Goal: Task Accomplishment & Management: Manage account settings

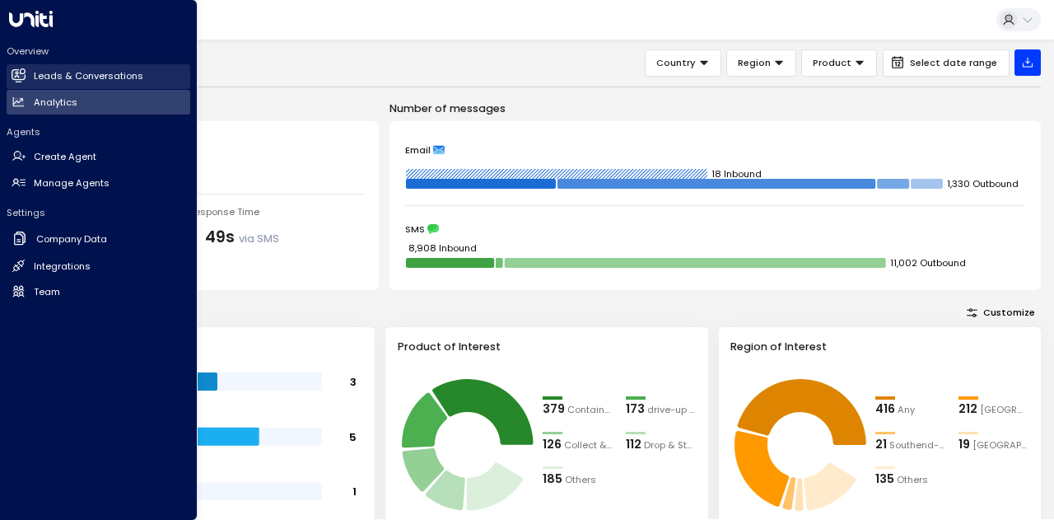
click at [26, 75] on link "Leads & Conversations Leads & Conversations" at bounding box center [99, 76] width 184 height 25
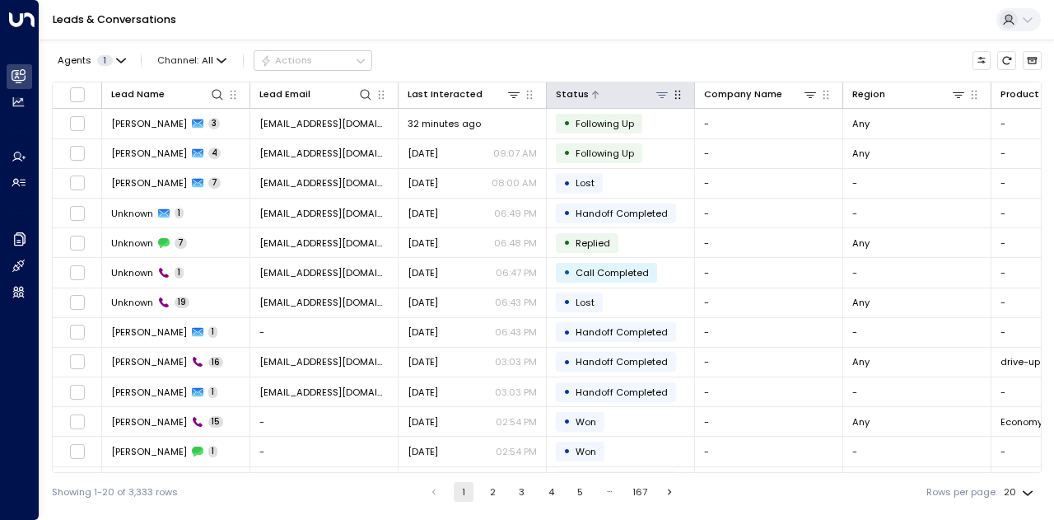
click at [666, 98] on icon at bounding box center [662, 94] width 13 height 13
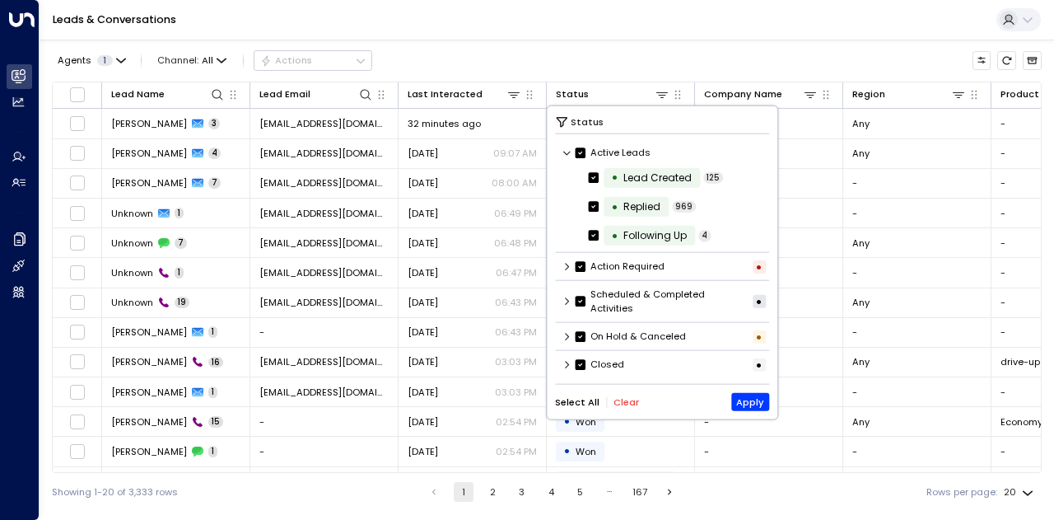
scroll to position [1, 0]
click at [626, 403] on button "Clear" at bounding box center [627, 401] width 26 height 11
click at [567, 362] on icon at bounding box center [568, 363] width 10 height 10
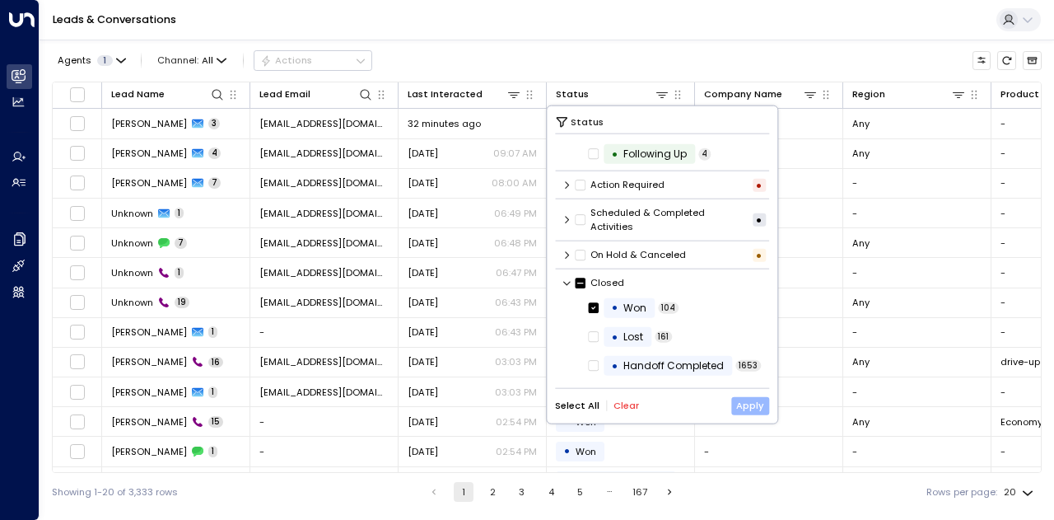
click at [753, 403] on button "Apply" at bounding box center [751, 405] width 39 height 18
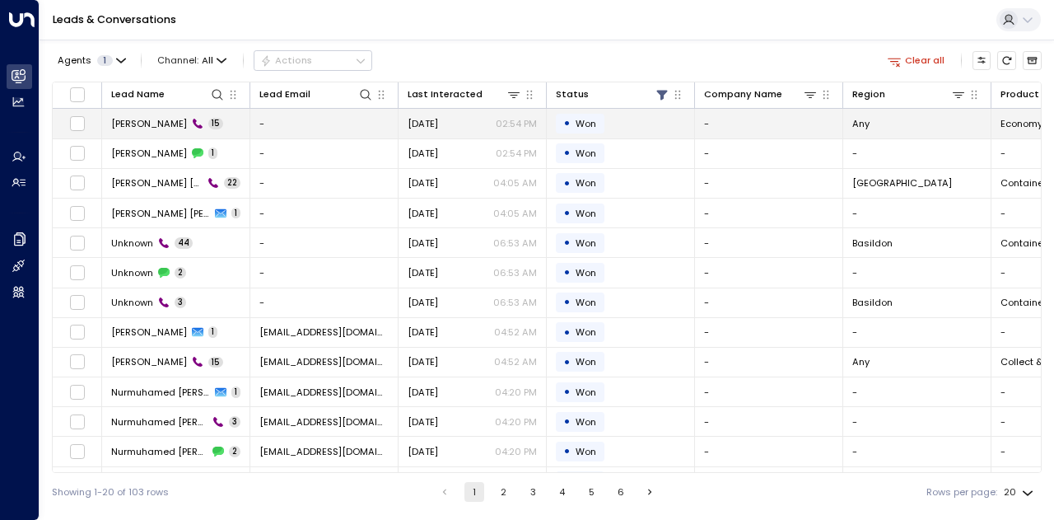
click at [160, 123] on span "[PERSON_NAME]" at bounding box center [149, 123] width 76 height 13
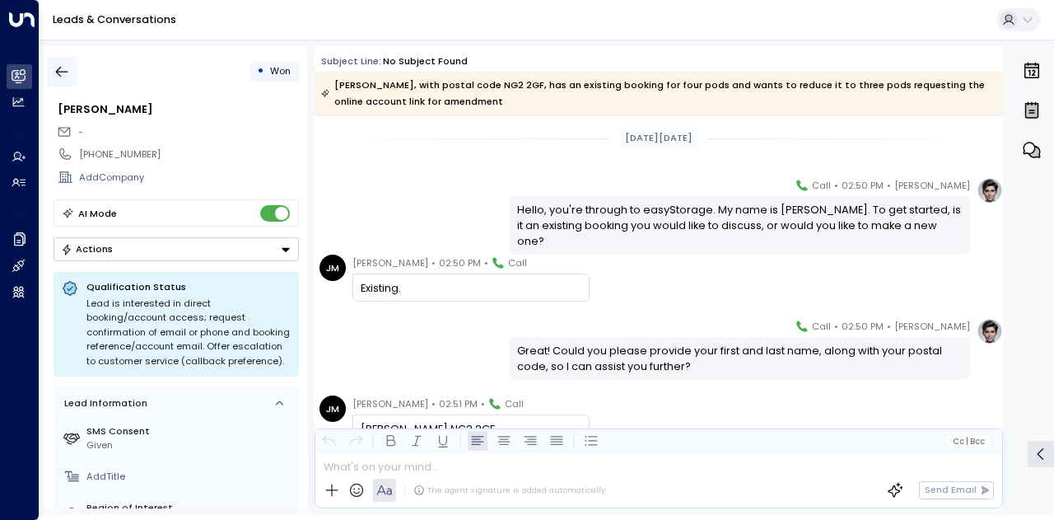
click at [63, 70] on icon "button" at bounding box center [62, 71] width 16 height 16
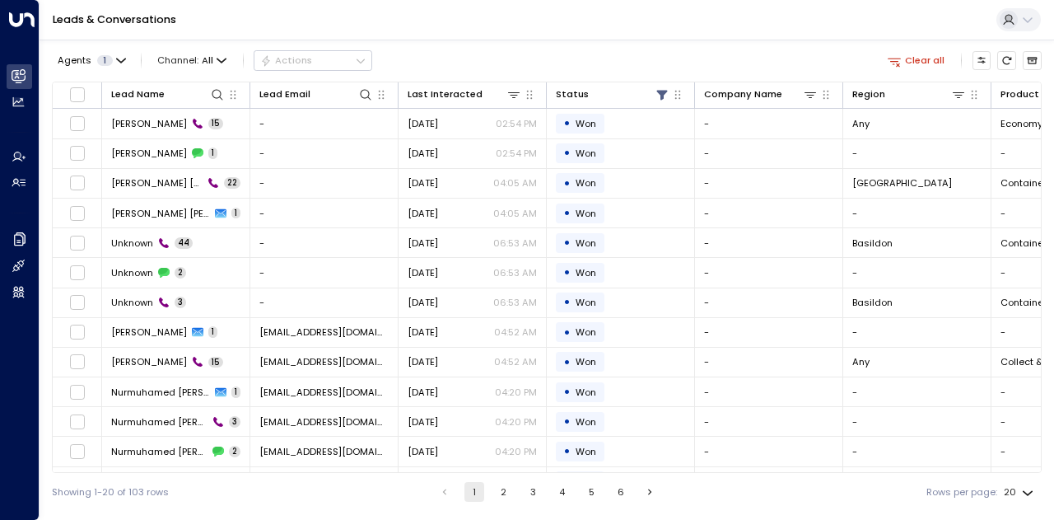
click at [1026, 488] on body "Overview Leads & Conversations Leads & Conversations Analytics Analytics Agents…" at bounding box center [527, 255] width 1054 height 511
click at [1026, 488] on li "100" at bounding box center [1019, 488] width 43 height 26
type input "***"
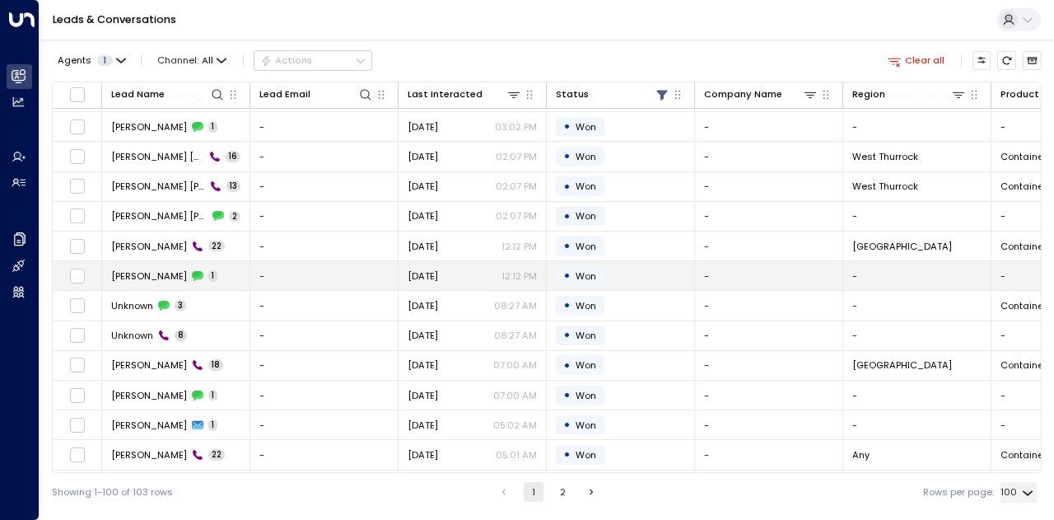
scroll to position [2224, 0]
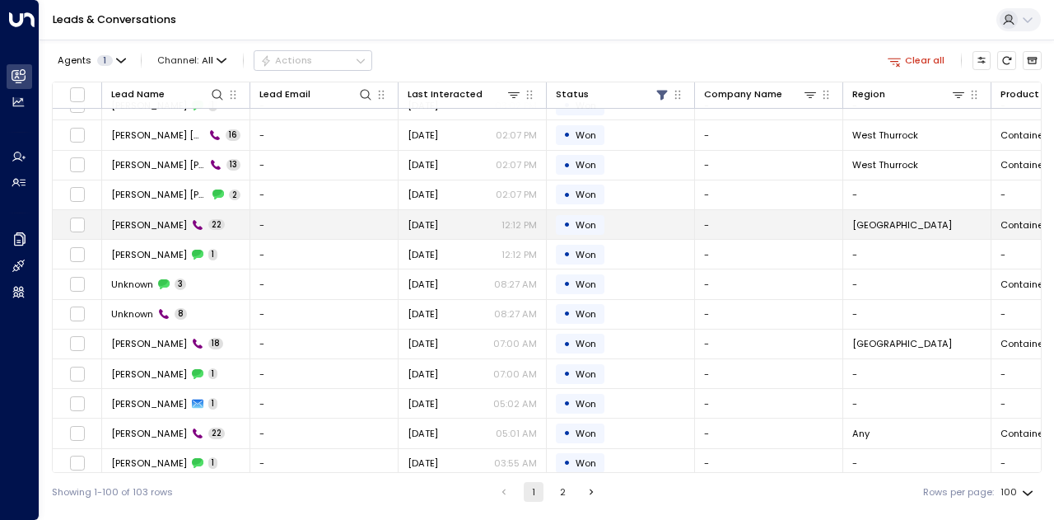
click at [125, 218] on span "[PERSON_NAME]" at bounding box center [149, 224] width 76 height 13
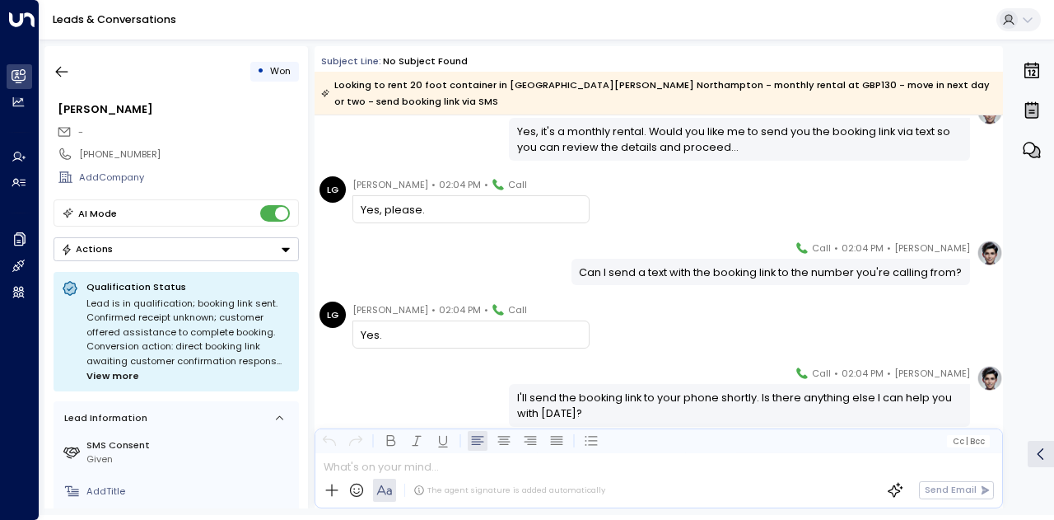
scroll to position [1302, 0]
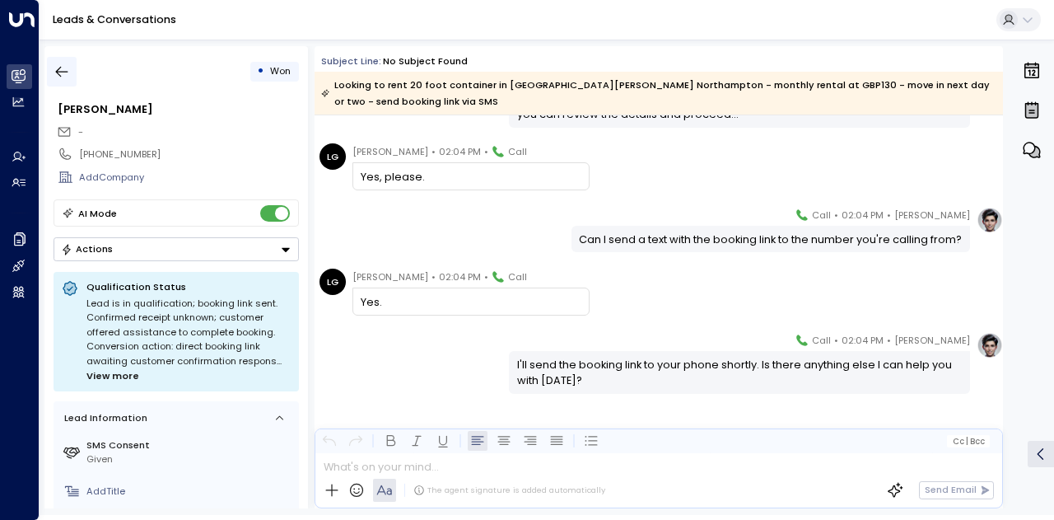
click at [63, 71] on icon "button" at bounding box center [62, 72] width 12 height 11
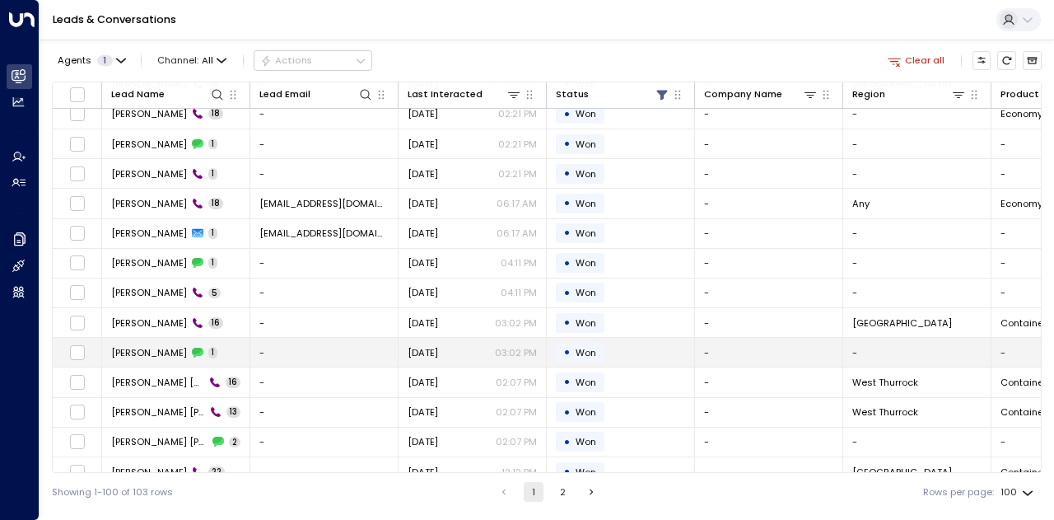
scroll to position [2142, 0]
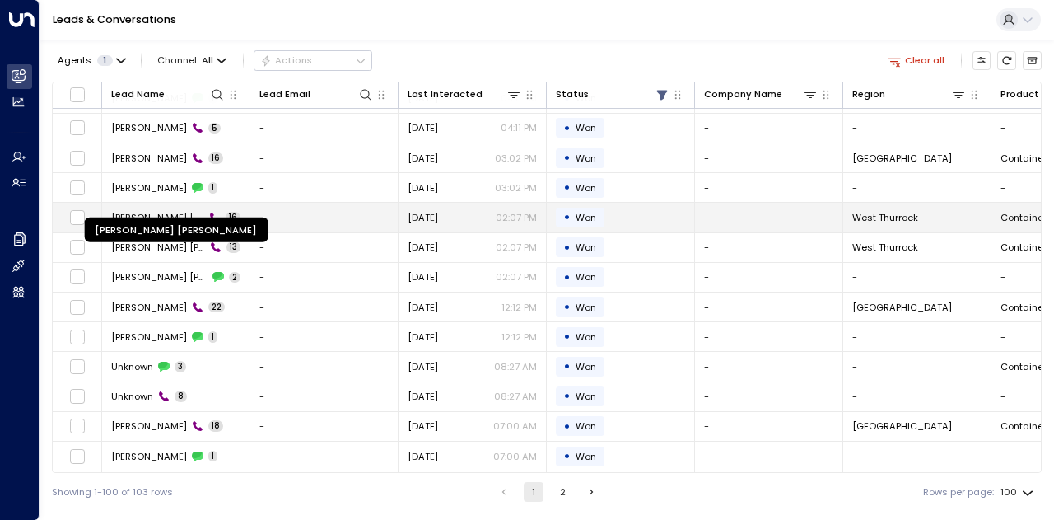
click at [165, 211] on span "[PERSON_NAME] [PERSON_NAME]" at bounding box center [157, 217] width 93 height 13
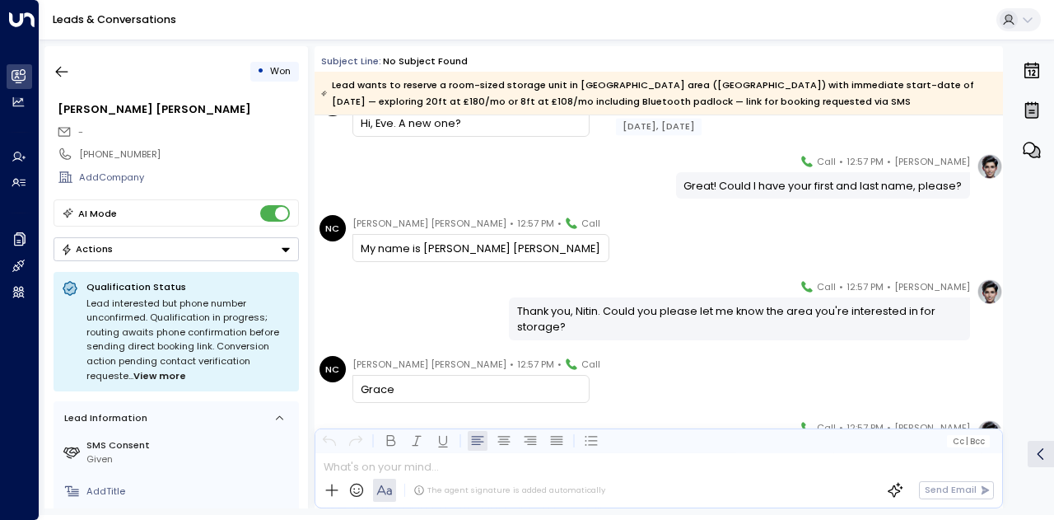
scroll to position [330, 0]
